Goal: Task Accomplishment & Management: Use online tool/utility

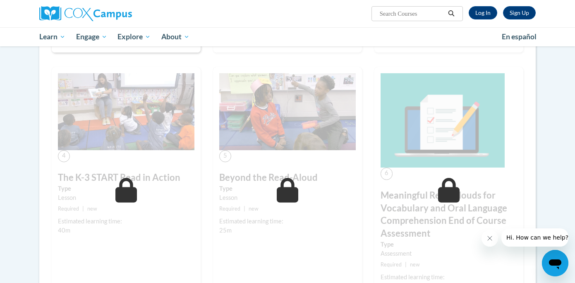
scroll to position [372, 0]
click at [483, 10] on link "Log In" at bounding box center [483, 12] width 29 height 13
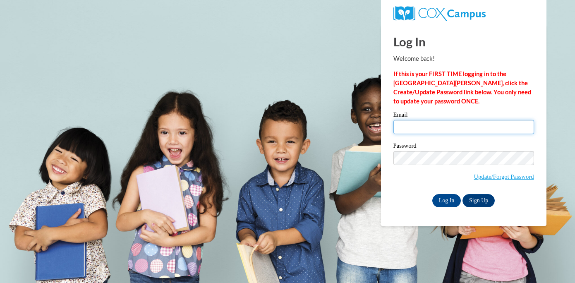
click at [449, 129] on input "Email" at bounding box center [463, 127] width 141 height 14
type input "[EMAIL_ADDRESS][DOMAIN_NAME]"
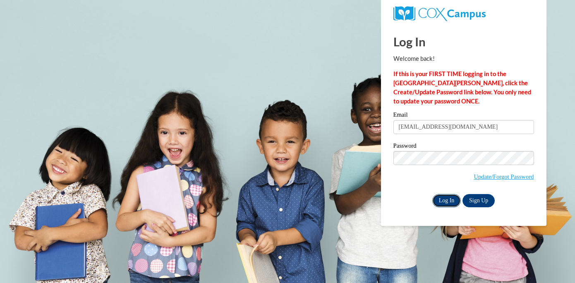
click at [443, 200] on input "Log In" at bounding box center [446, 200] width 29 height 13
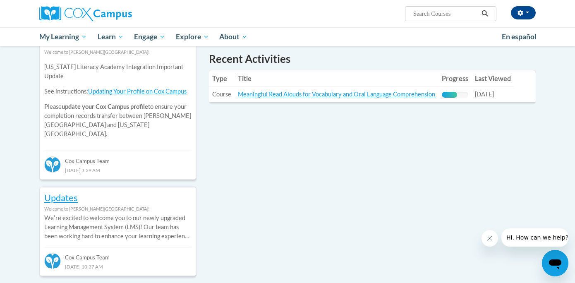
scroll to position [293, 0]
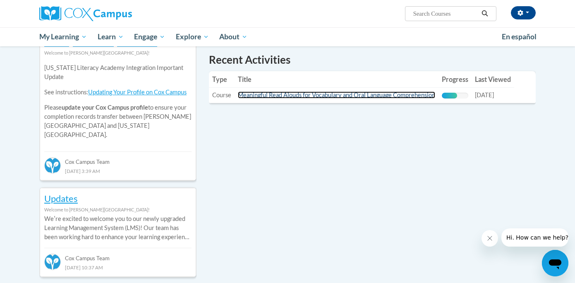
click at [371, 95] on link "Meaningful Read Alouds for Vocabulary and Oral Language Comprehension" at bounding box center [336, 94] width 197 height 7
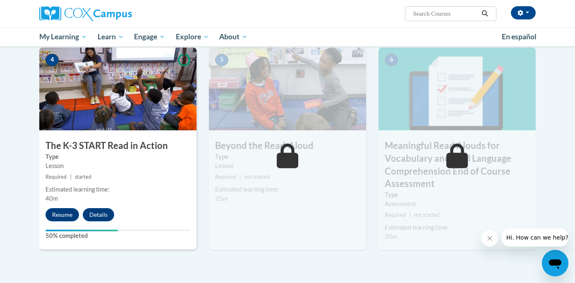
scroll to position [417, 0]
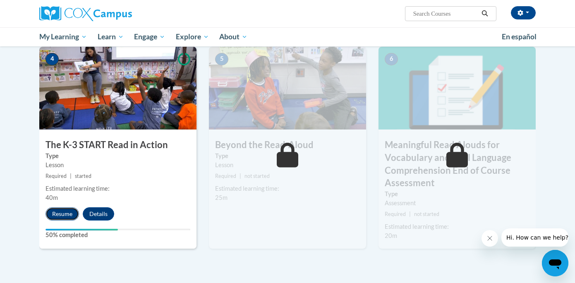
click at [65, 211] on button "Resume" at bounding box center [63, 213] width 34 height 13
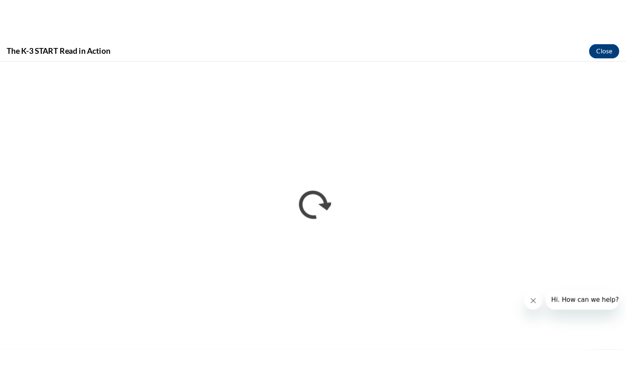
scroll to position [0, 0]
